Goal: Transaction & Acquisition: Obtain resource

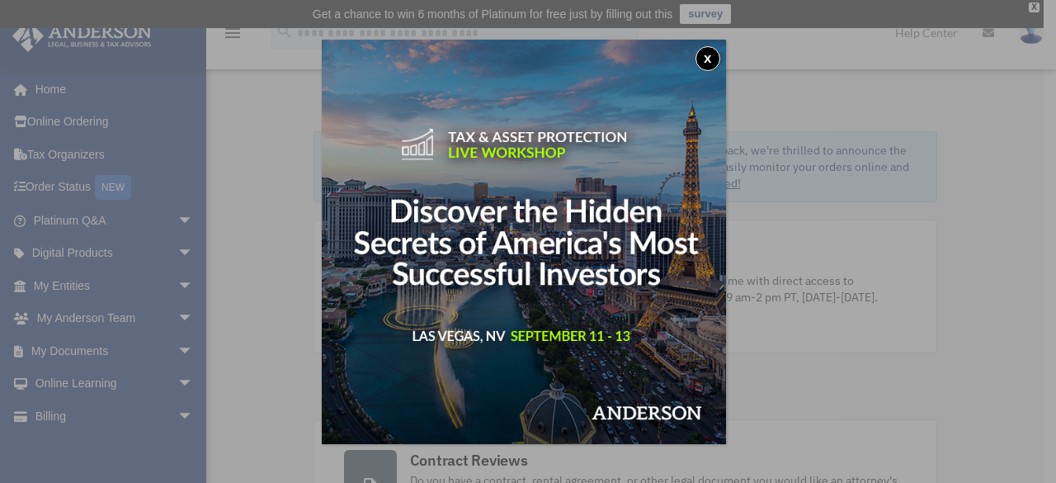
click at [173, 348] on div "x" at bounding box center [528, 241] width 1056 height 483
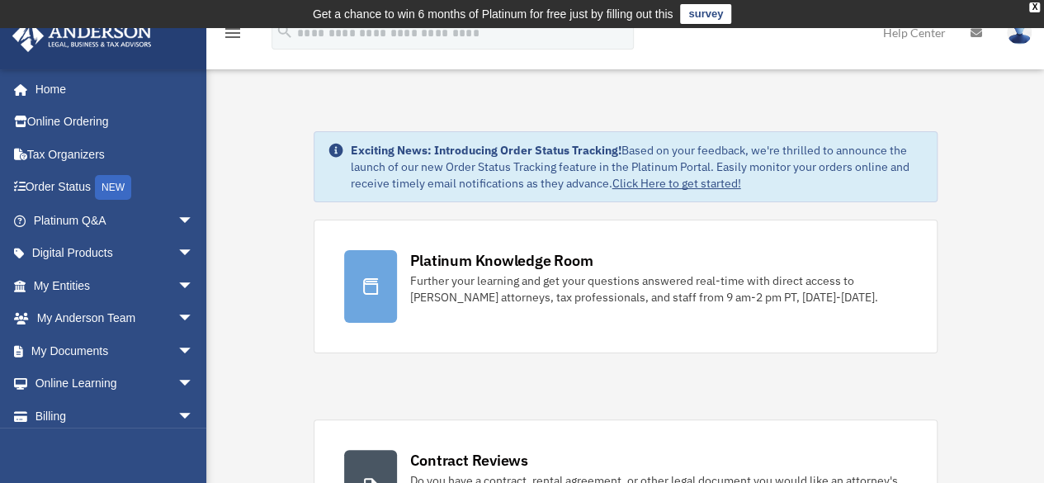
click at [177, 348] on span "arrow_drop_down" at bounding box center [193, 351] width 33 height 34
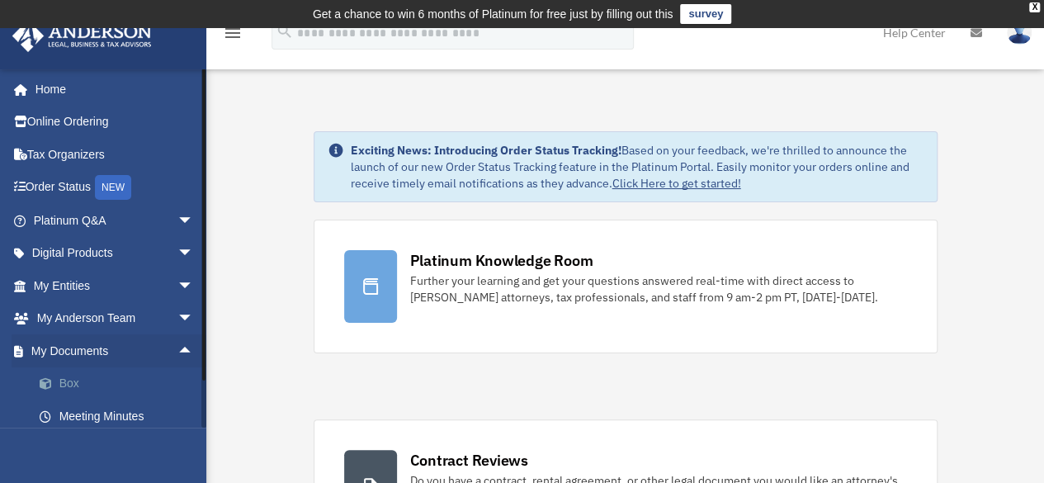
click at [76, 380] on link "Box" at bounding box center [121, 383] width 196 height 33
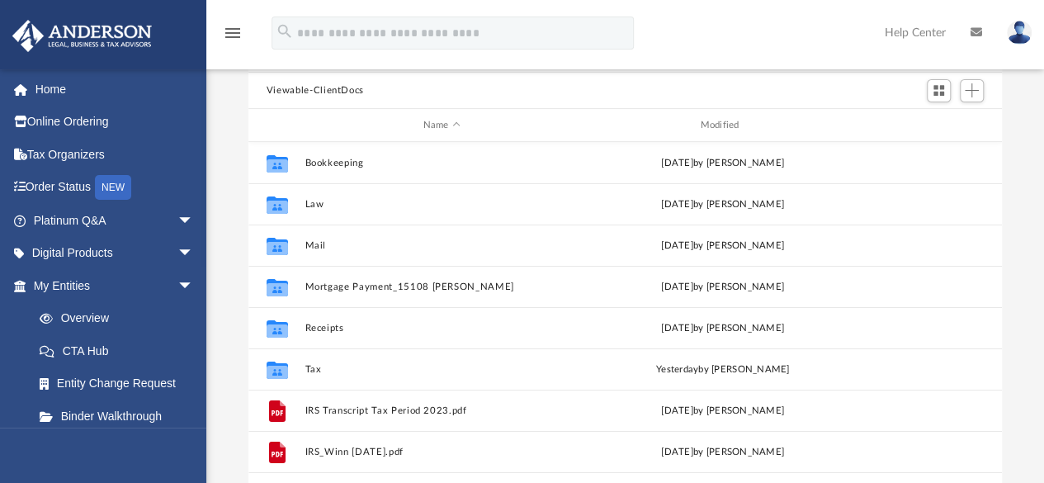
scroll to position [169, 0]
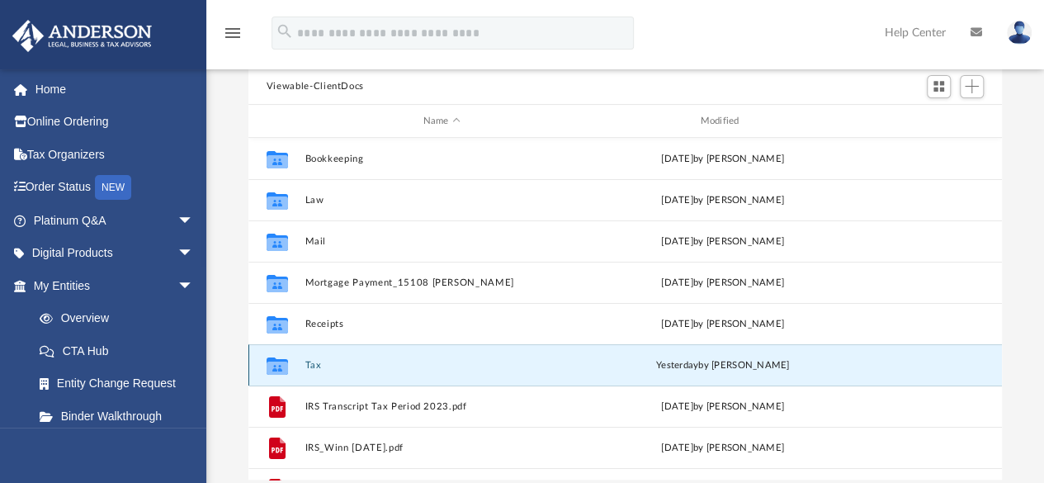
click at [315, 366] on button "Tax" at bounding box center [441, 365] width 274 height 11
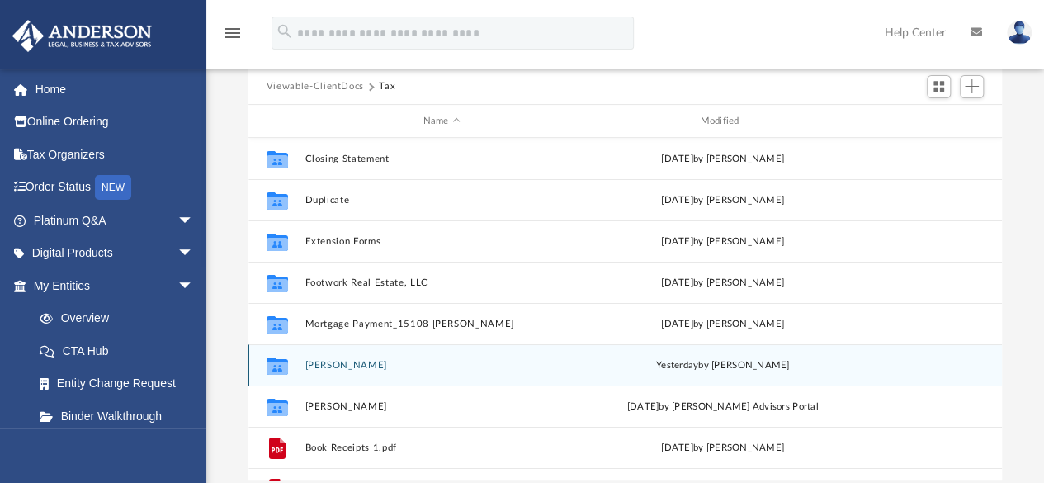
click at [315, 366] on button "Winn, Breauna" at bounding box center [441, 365] width 274 height 11
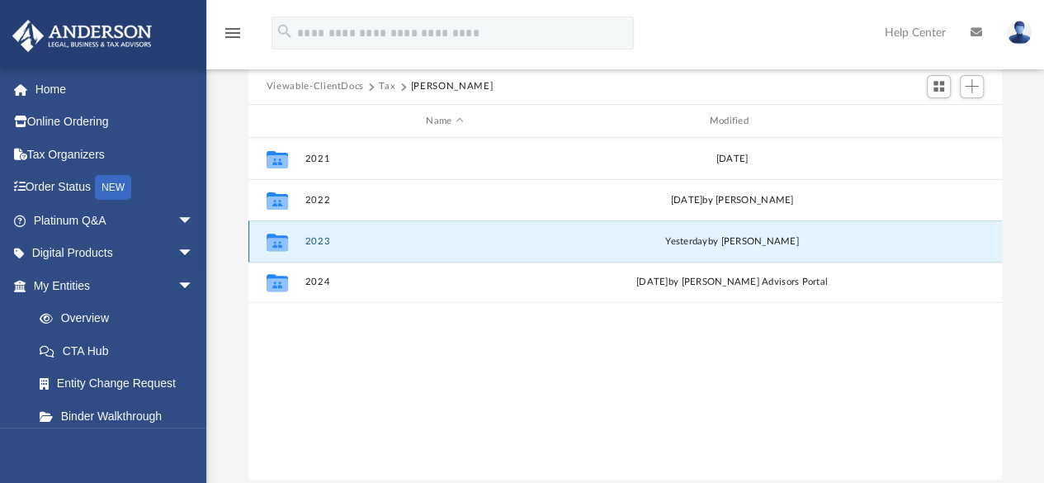
click at [404, 240] on button "2023" at bounding box center [444, 241] width 280 height 11
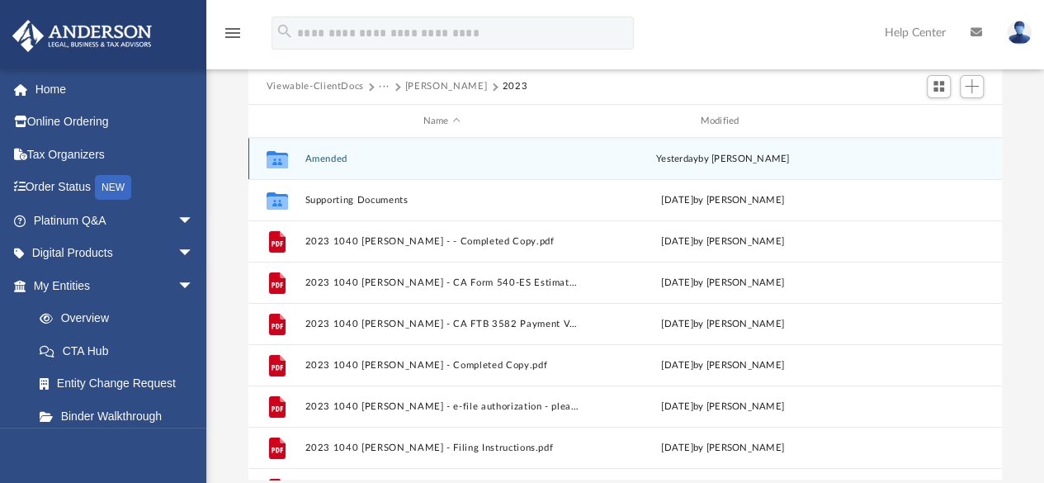
click at [368, 164] on div "Collaborated Folder Amended yesterday by Alex Price" at bounding box center [624, 158] width 753 height 41
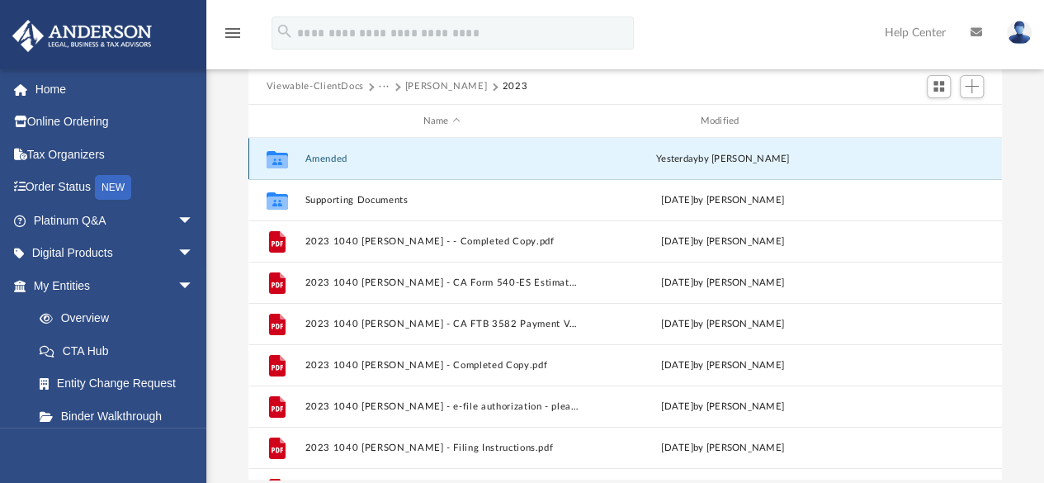
click at [327, 158] on button "Amended" at bounding box center [441, 158] width 274 height 11
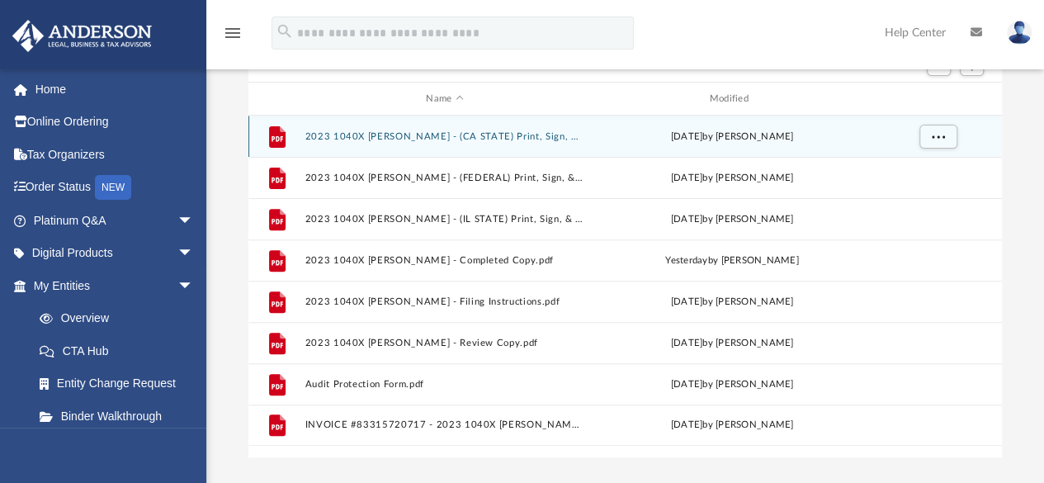
scroll to position [190, 0]
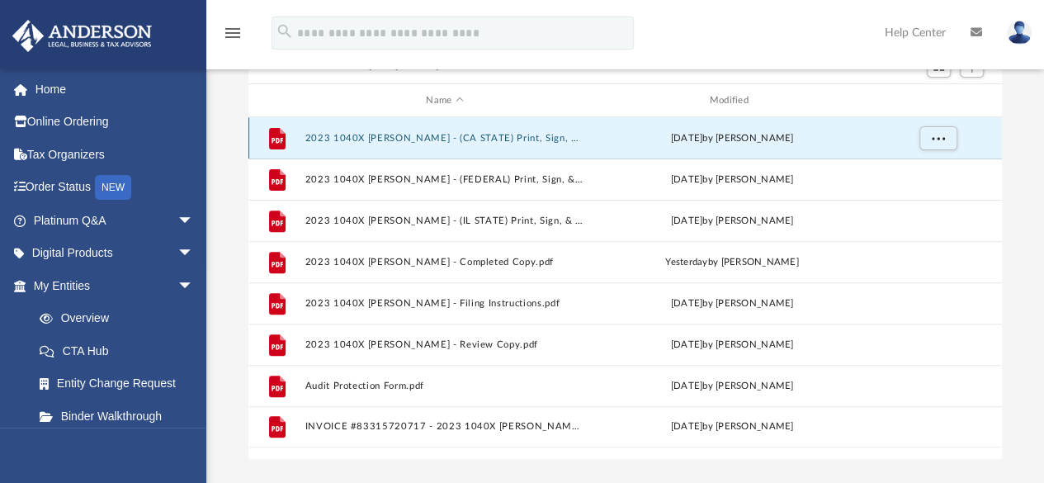
click at [521, 134] on button "2023 1040X Winn, Breauna - (CA STATE) Print, Sign, & Mail.pdf" at bounding box center [444, 138] width 280 height 11
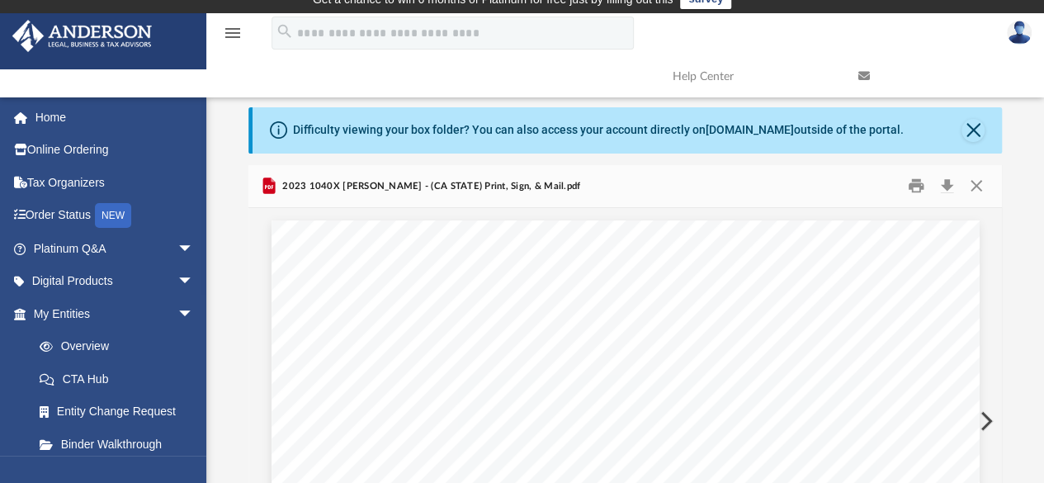
scroll to position [0, 0]
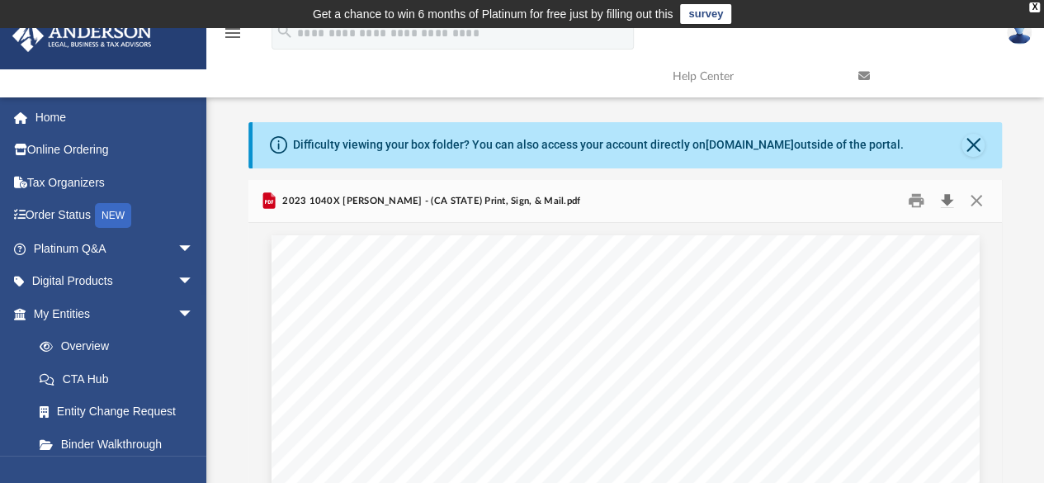
click at [952, 201] on button "Download" at bounding box center [947, 201] width 30 height 26
click at [980, 199] on button "Close" at bounding box center [976, 201] width 30 height 26
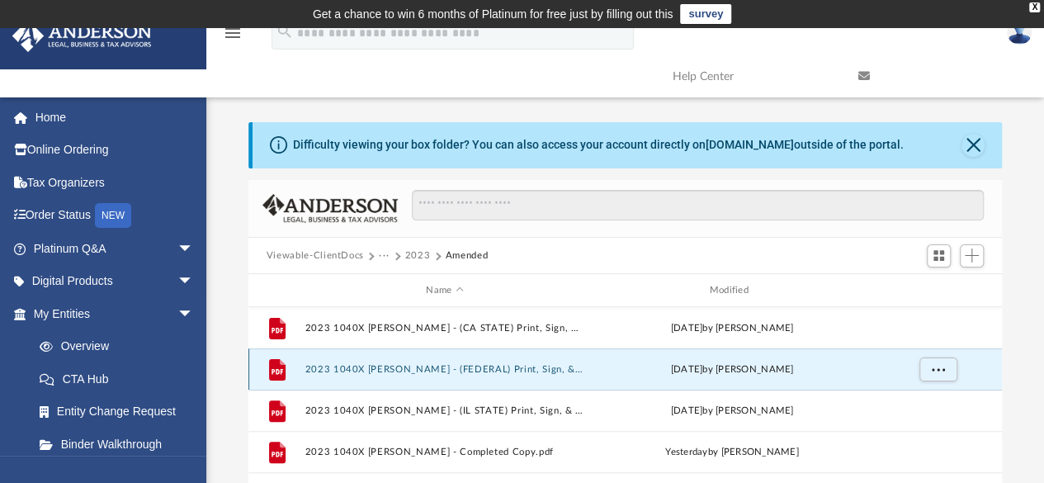
click at [522, 374] on button "2023 1040X Winn, Breauna - (FEDERAL) Print, Sign, & Mail.pdf" at bounding box center [444, 369] width 280 height 11
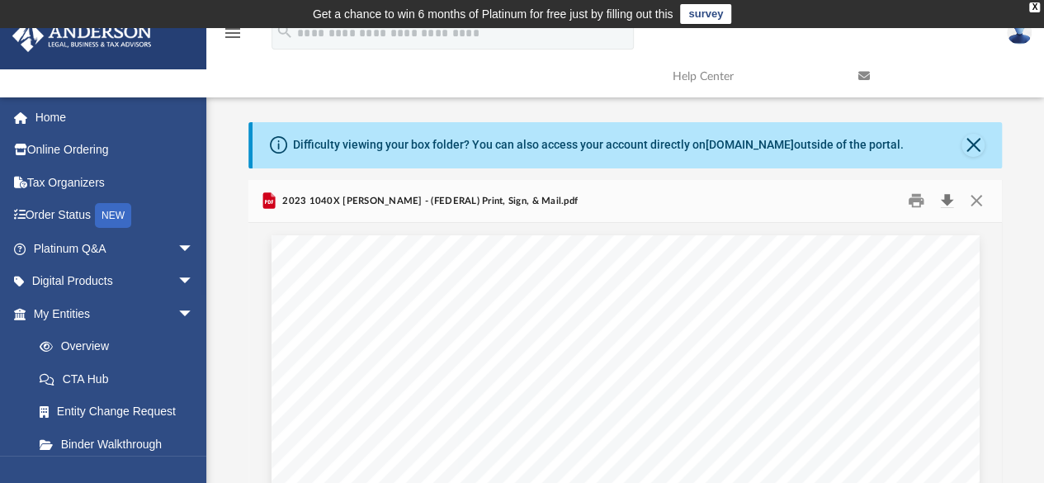
click at [949, 205] on button "Download" at bounding box center [947, 201] width 30 height 26
click at [977, 201] on button "Close" at bounding box center [976, 201] width 30 height 26
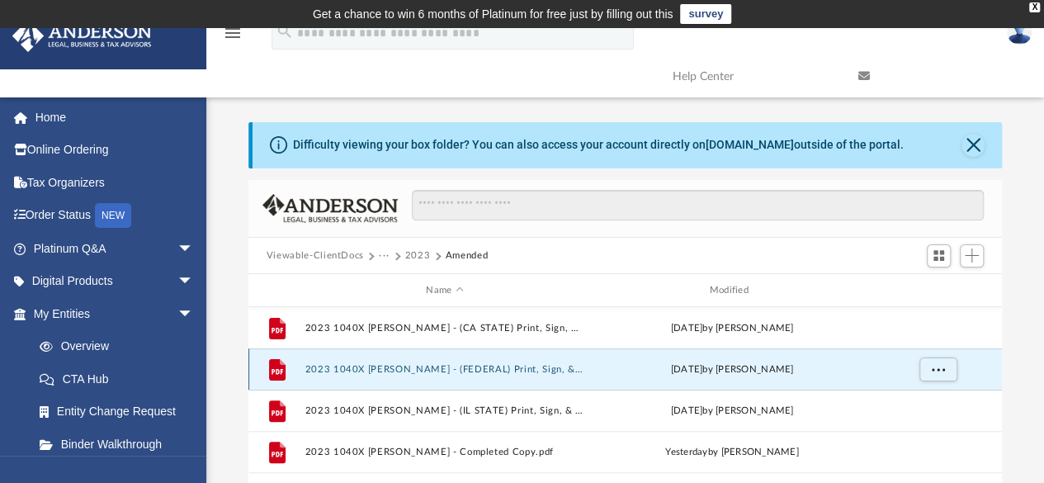
click at [446, 369] on button "2023 1040X Winn, Breauna - (FEDERAL) Print, Sign, & Mail.pdf" at bounding box center [444, 369] width 280 height 11
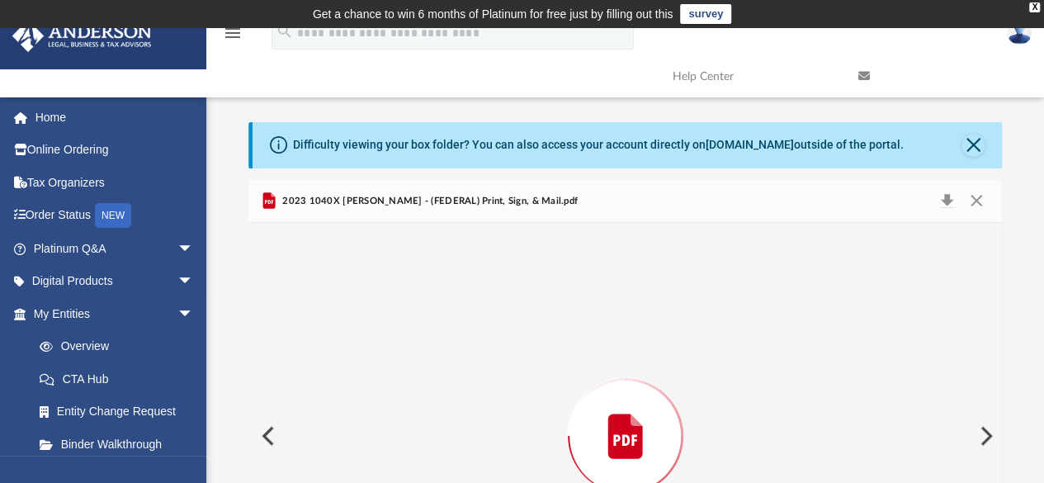
scroll to position [166, 0]
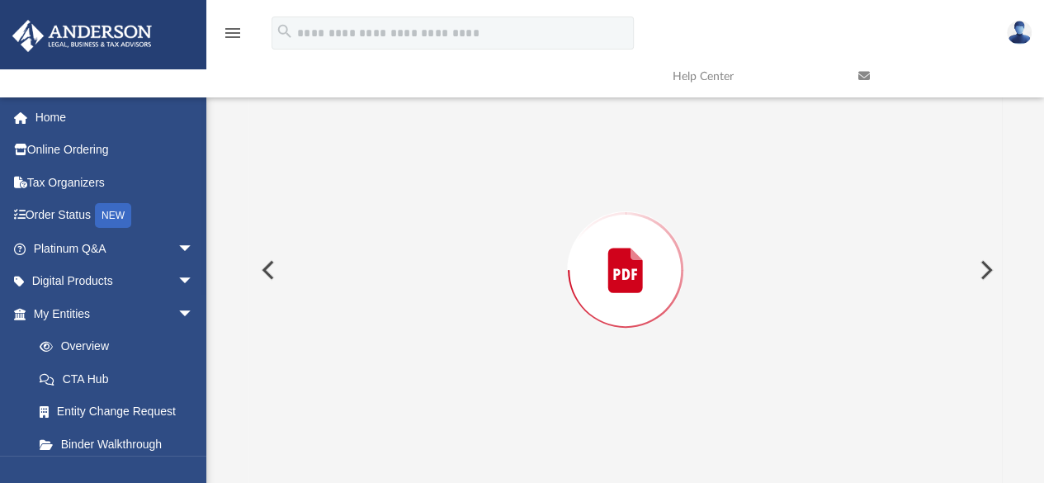
click at [446, 369] on div "Preview" at bounding box center [625, 270] width 754 height 426
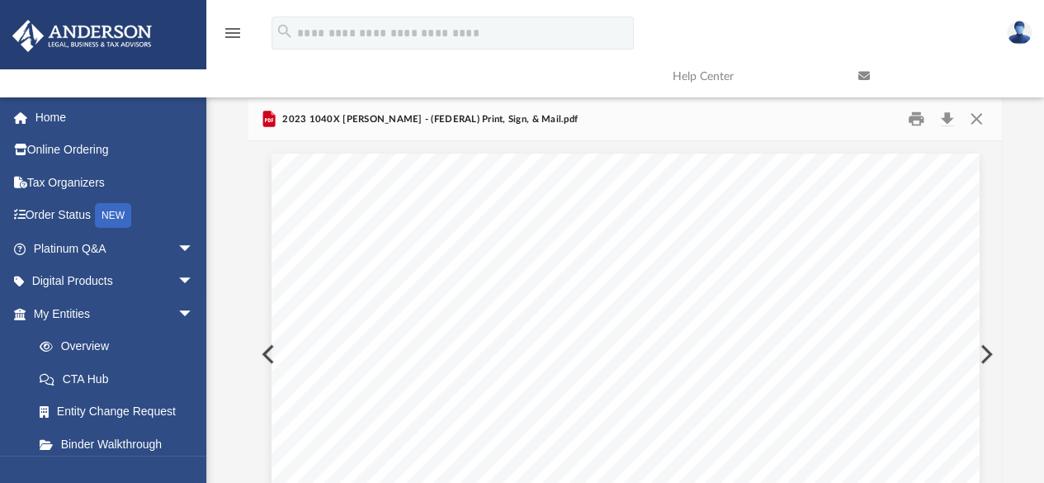
scroll to position [0, 0]
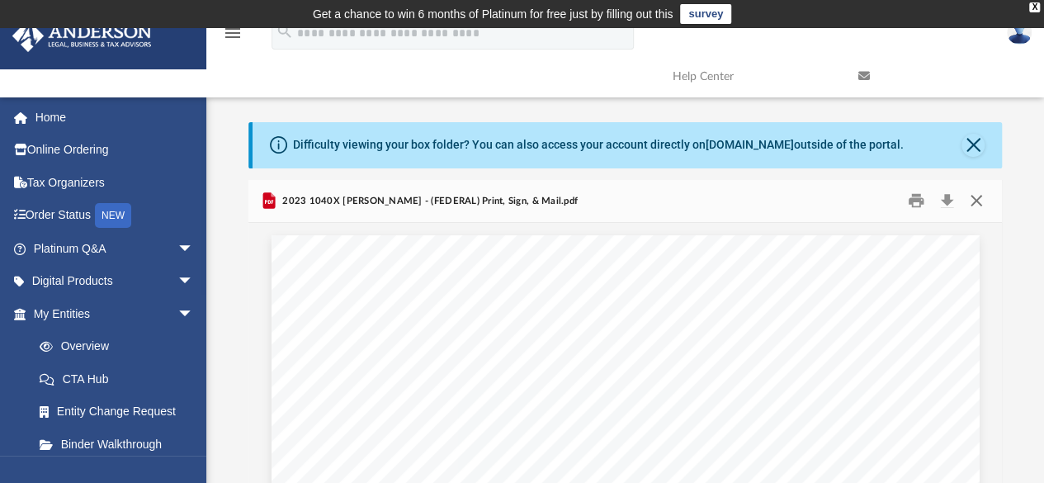
click at [978, 201] on button "Close" at bounding box center [976, 201] width 30 height 26
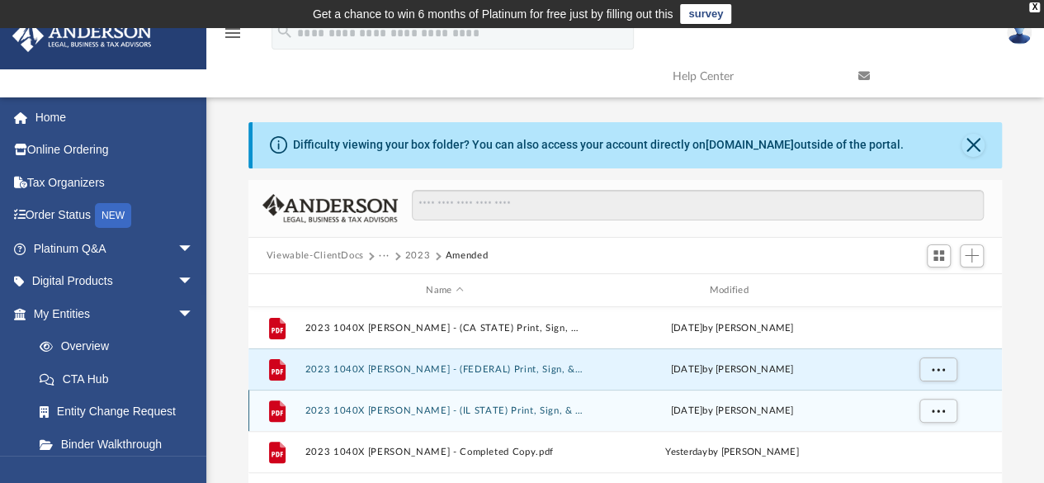
click at [502, 418] on div "File 2023 1040X Winn, Breauna - (IL STATE) Print, Sign, & Mail.pdf Thu Jul 3 20…" at bounding box center [624, 409] width 753 height 41
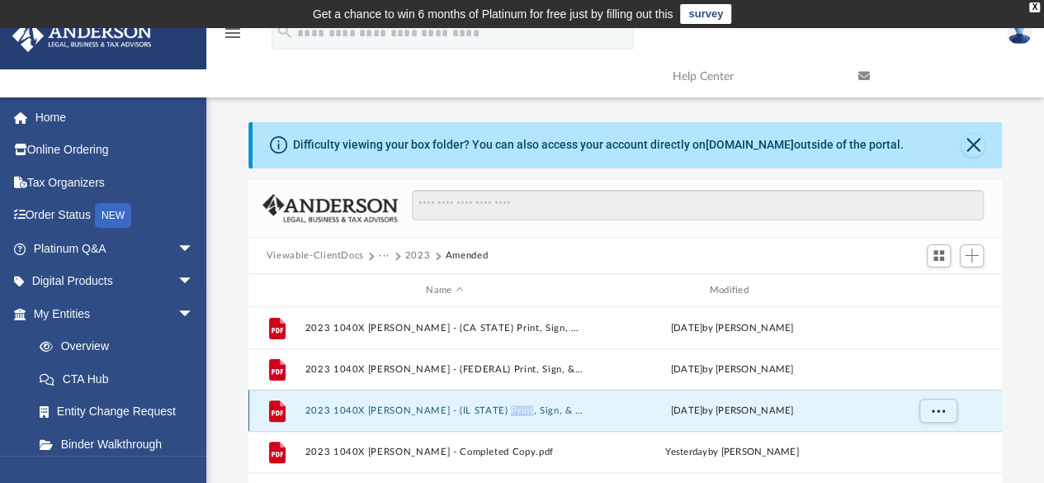
click at [502, 418] on div "File 2023 1040X Winn, Breauna - (IL STATE) Print, Sign, & Mail.pdf Thu Jul 3 20…" at bounding box center [624, 409] width 753 height 41
click at [388, 412] on button "2023 1040X Winn, Breauna - (IL STATE) Print, Sign, & Mail.pdf" at bounding box center [444, 410] width 280 height 11
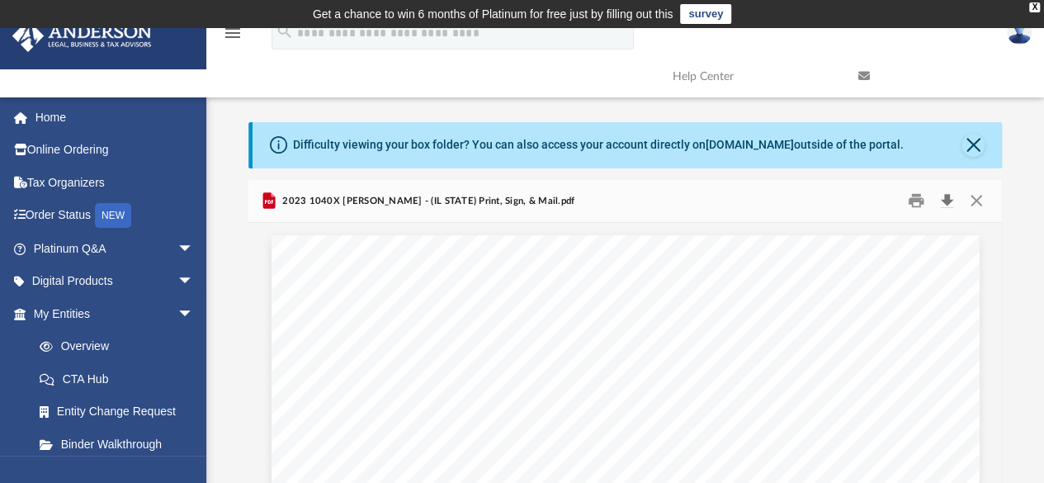
click at [950, 201] on button "Download" at bounding box center [947, 201] width 30 height 26
click at [977, 200] on button "Close" at bounding box center [976, 201] width 30 height 26
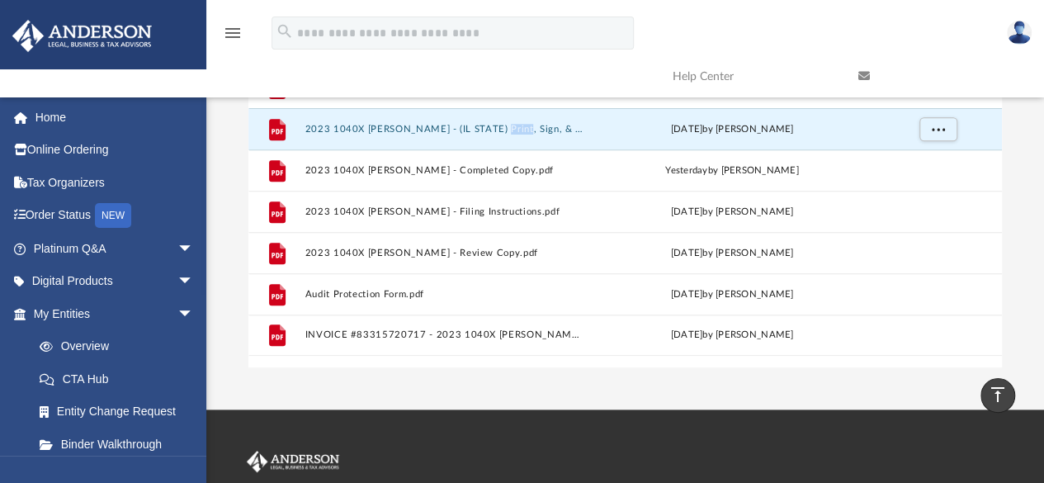
scroll to position [283, 0]
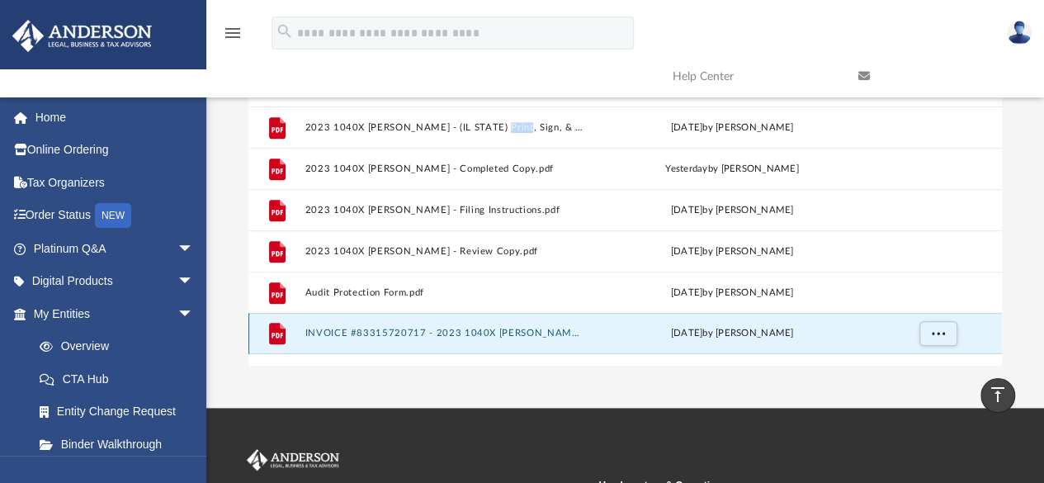
click at [497, 337] on button "INVOICE #83315720717 - 2023 1040X Winn, Breauna.pdf" at bounding box center [444, 333] width 280 height 11
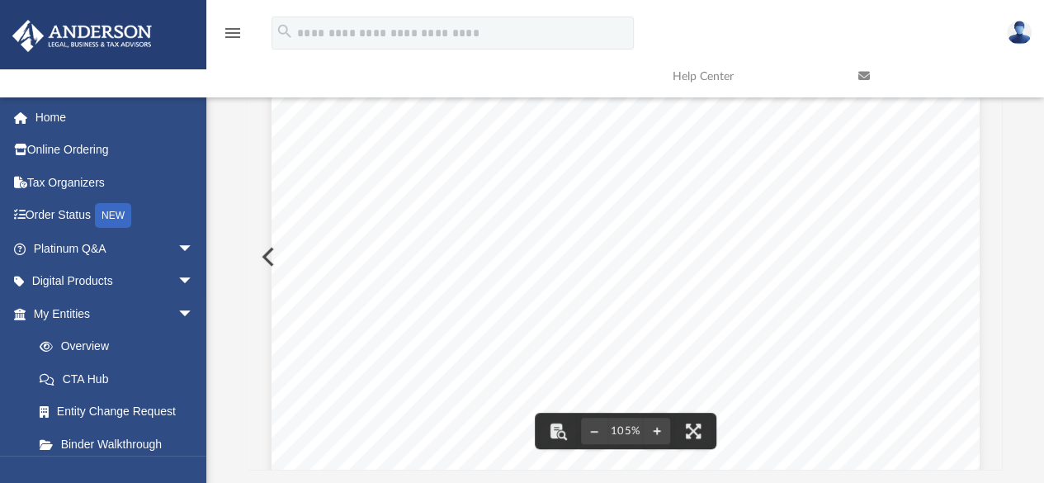
scroll to position [0, 0]
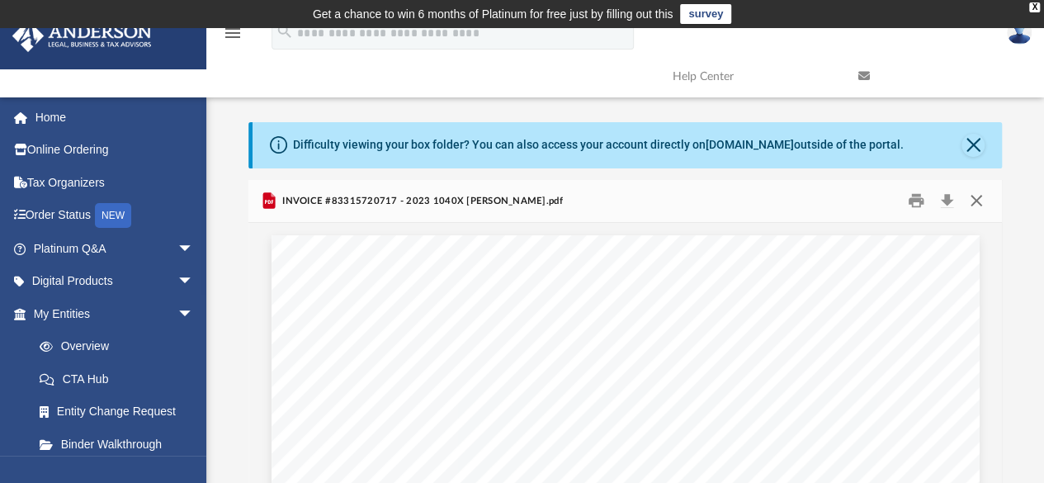
click at [974, 200] on button "Close" at bounding box center [976, 201] width 30 height 26
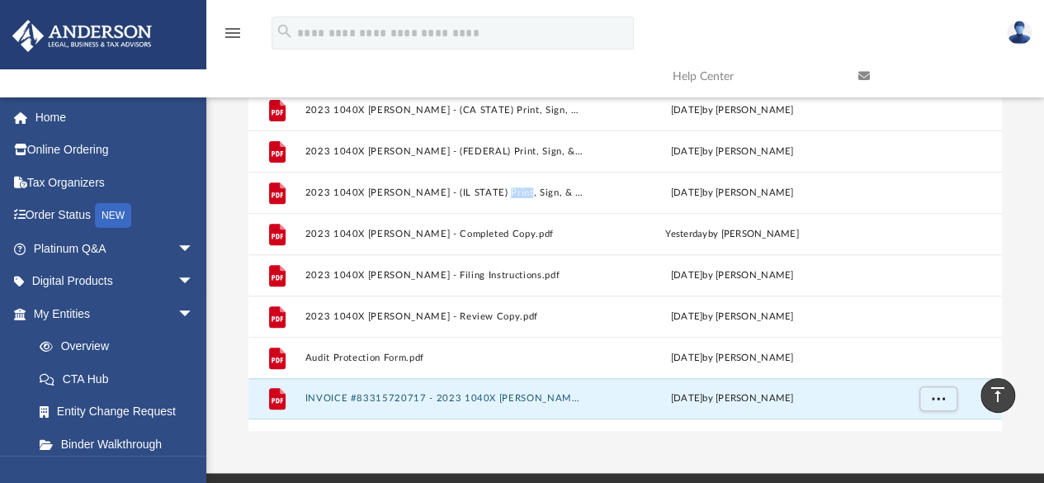
scroll to position [216, 0]
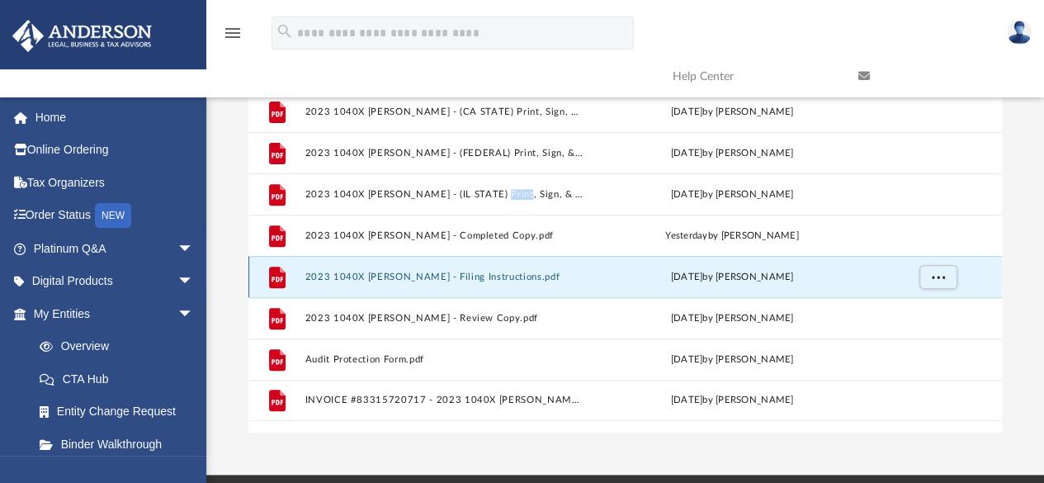
click at [503, 275] on button "2023 1040X Winn, Breauna - Filing Instructions.pdf" at bounding box center [444, 276] width 280 height 11
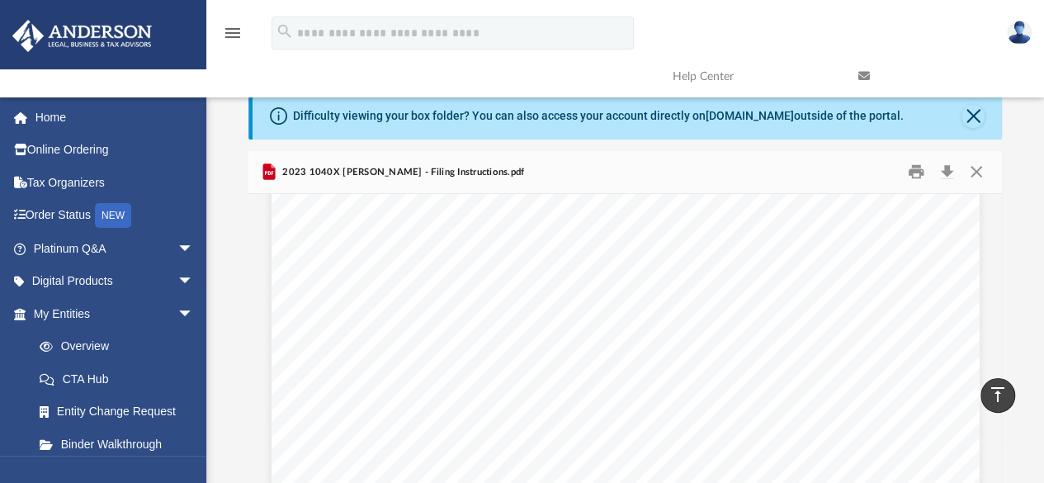
scroll to position [0, 0]
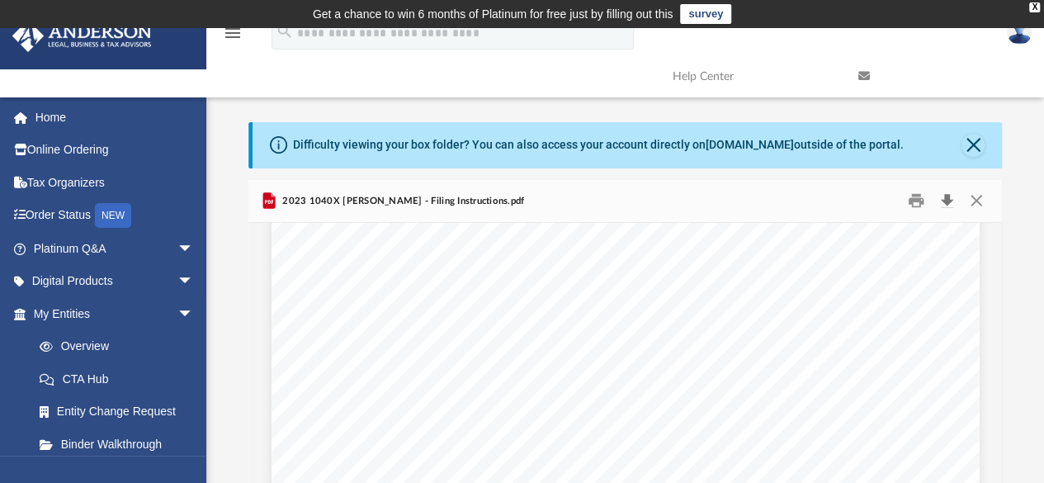
click at [939, 203] on button "Download" at bounding box center [947, 201] width 30 height 26
